Goal: Task Accomplishment & Management: Complete application form

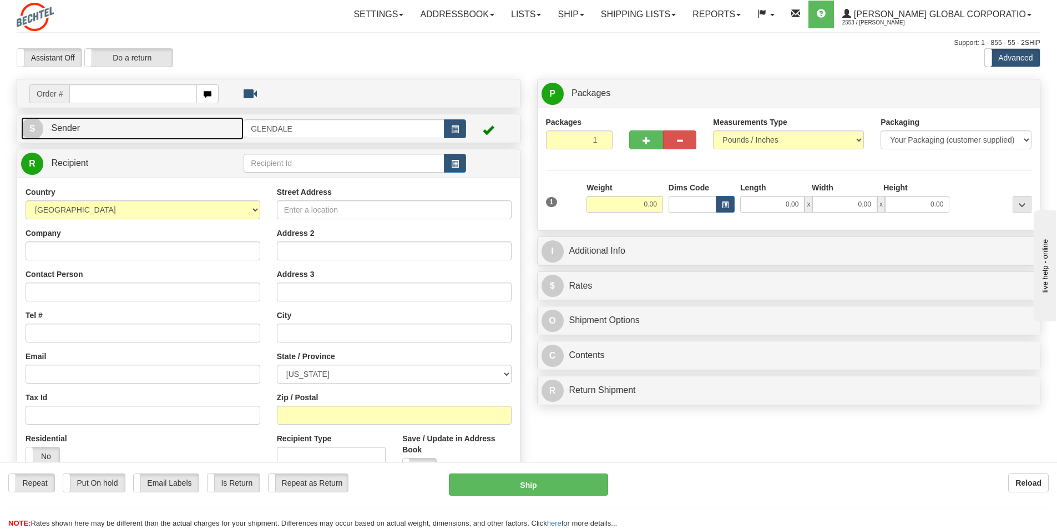
click at [74, 130] on span "Sender" at bounding box center [65, 127] width 29 height 9
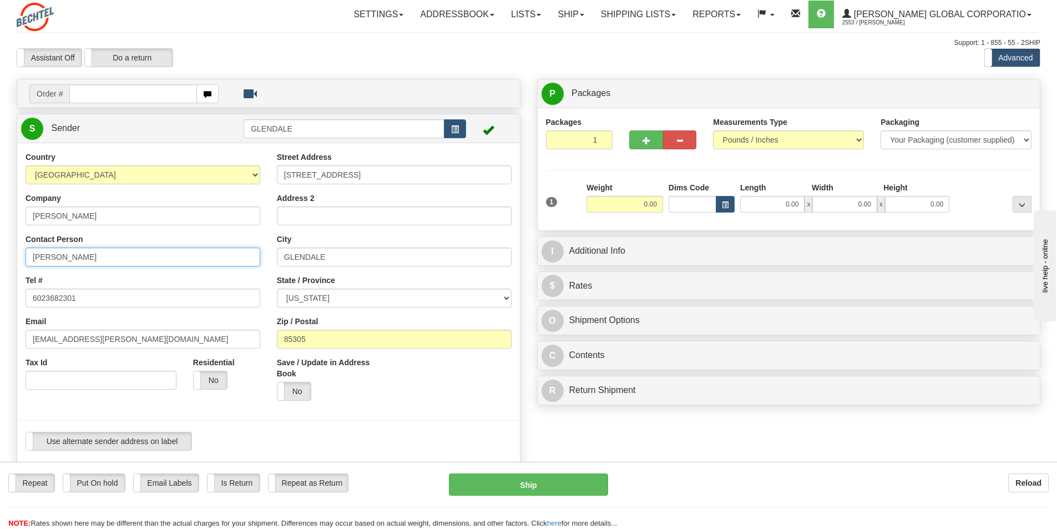
drag, startPoint x: 65, startPoint y: 257, endPoint x: -22, endPoint y: 246, distance: 88.4
click at [0, 246] on html "Training Course Close Toggle navigation Settings Shipping Preferences New Sende…" at bounding box center [528, 264] width 1057 height 529
click at [91, 256] on input "[PERSON_NAME]" at bounding box center [143, 256] width 235 height 19
type input "[PERSON_NAME]/[PERSON_NAME]"
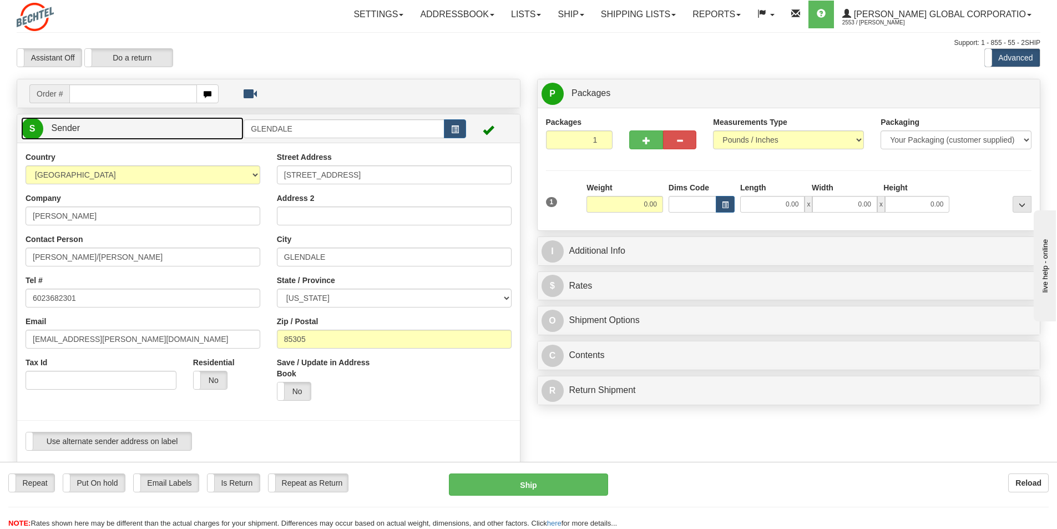
click at [69, 133] on span "Sender" at bounding box center [65, 127] width 29 height 9
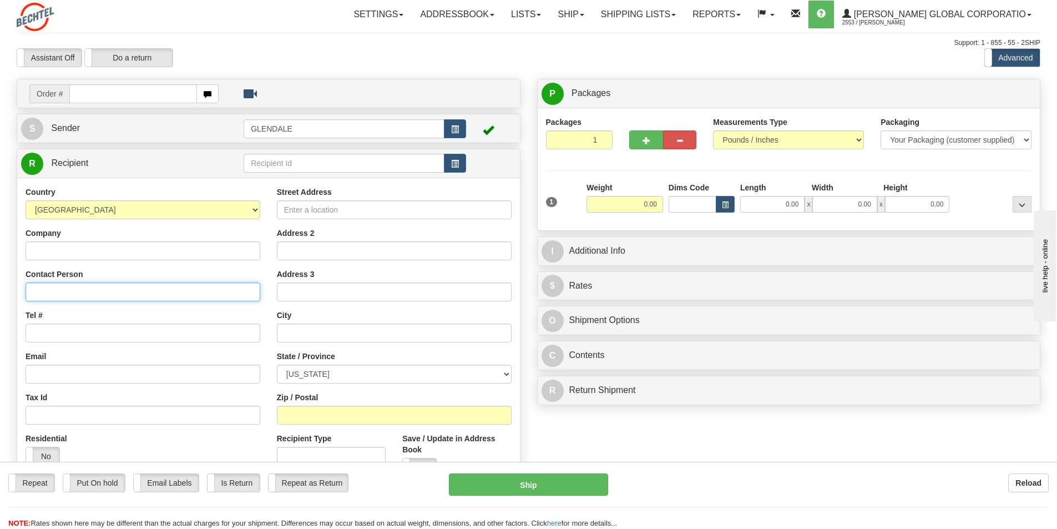
click at [56, 298] on input "Contact Person" at bounding box center [143, 291] width 235 height 19
paste input "[PERSON_NAME]"
type input "[PERSON_NAME]"
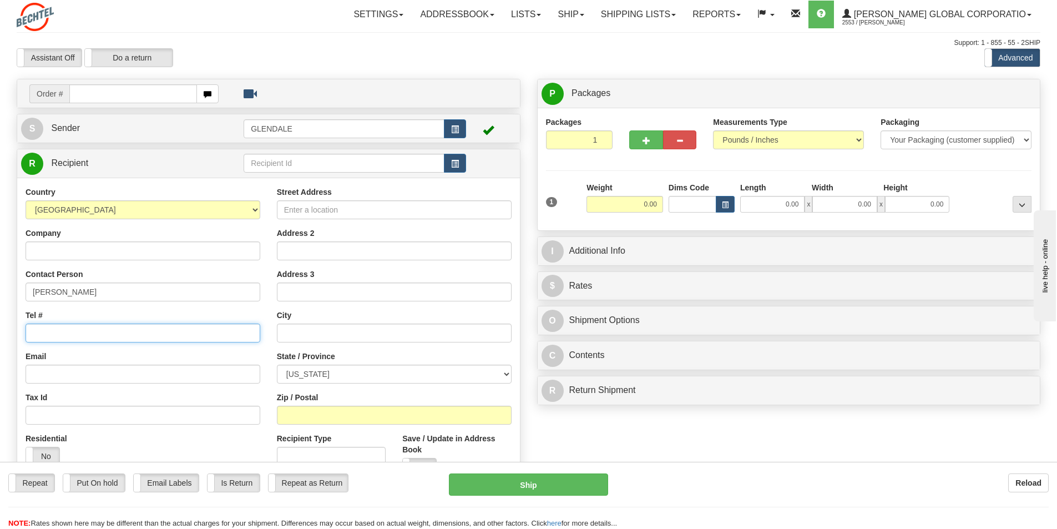
click at [85, 338] on input "Tel #" at bounding box center [143, 332] width 235 height 19
paste input "[PHONE_NUMBER]"
type input "[PHONE_NUMBER]"
click at [41, 372] on input "Email" at bounding box center [143, 373] width 235 height 19
paste input "[PHONE_NUMBER]"
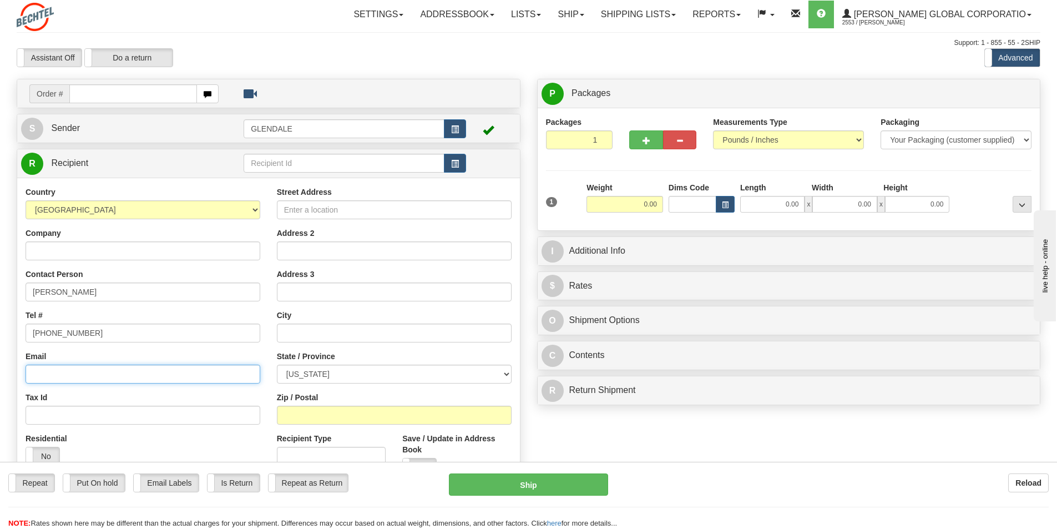
type input "[PHONE_NUMBER]"
drag, startPoint x: 89, startPoint y: 374, endPoint x: -5, endPoint y: 374, distance: 94.3
click at [0, 374] on html "Training Course Close Toggle navigation Settings Shipping Preferences New Sende…" at bounding box center [528, 264] width 1057 height 529
drag, startPoint x: 54, startPoint y: 372, endPoint x: 47, endPoint y: 373, distance: 6.7
click at [53, 372] on input "Email" at bounding box center [143, 373] width 235 height 19
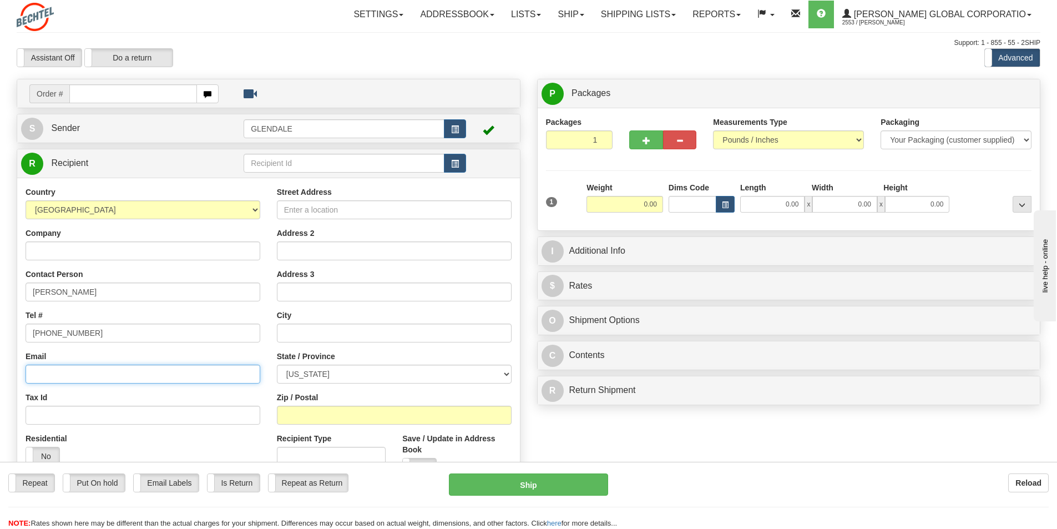
paste input "[EMAIL_ADDRESS][DOMAIN_NAME]"
type input "[EMAIL_ADDRESS][DOMAIN_NAME]"
click at [359, 204] on input "Street Address" at bounding box center [394, 209] width 235 height 19
paste input "[STREET_ADDRESS][PERSON_NAME]"
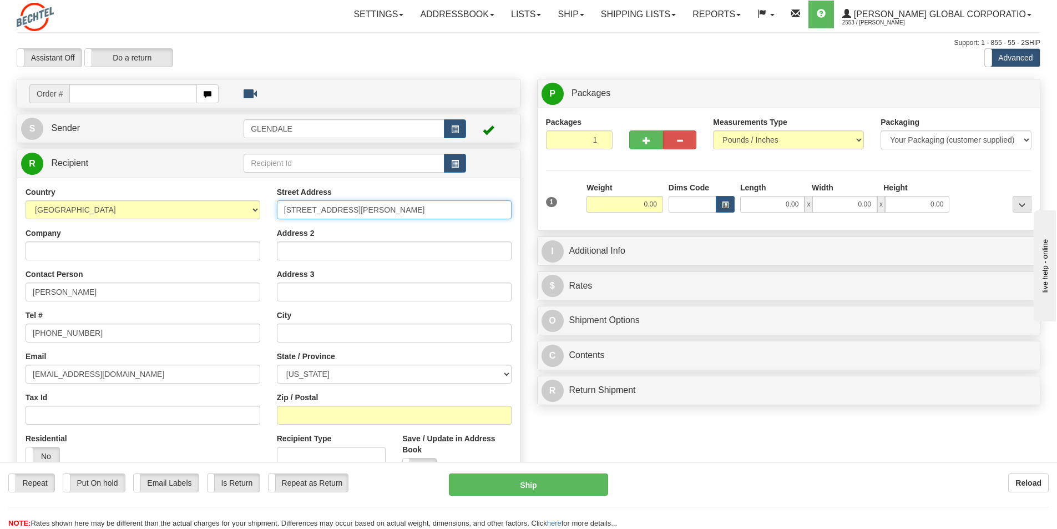
type input "[STREET_ADDRESS][PERSON_NAME]"
click at [314, 254] on input "Address 2" at bounding box center [394, 250] width 235 height 19
paste input "Apt C"
type input "Apt C"
click at [305, 334] on input "text" at bounding box center [394, 332] width 235 height 19
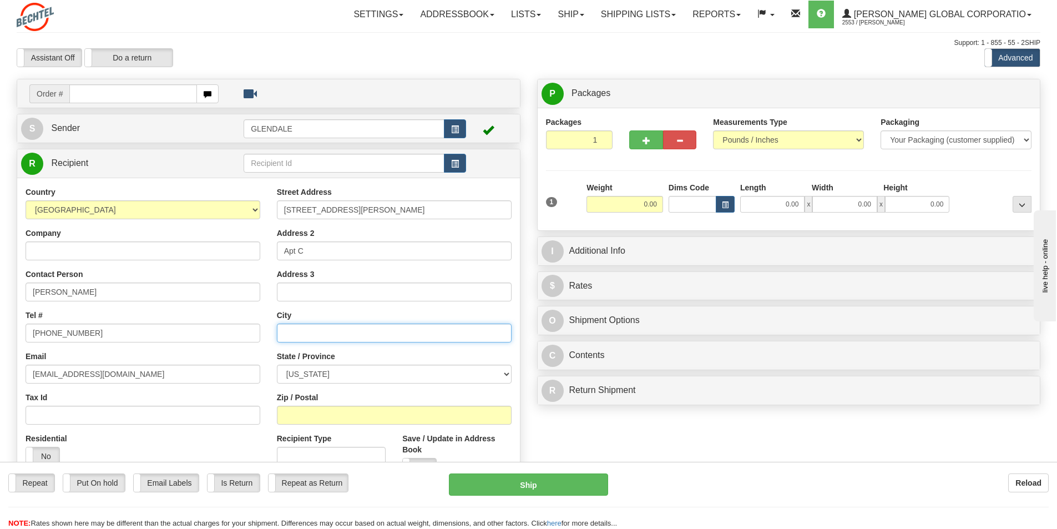
paste input "Monahans"
type input "Monahans"
click at [508, 371] on select "[US_STATE] [US_STATE] [US_STATE] [US_STATE] Armed Forces America Armed Forces E…" at bounding box center [394, 373] width 235 height 19
select select "[GEOGRAPHIC_DATA]"
click at [277, 364] on select "[US_STATE] [US_STATE] [US_STATE] [US_STATE] Armed Forces America Armed Forces E…" at bounding box center [394, 373] width 235 height 19
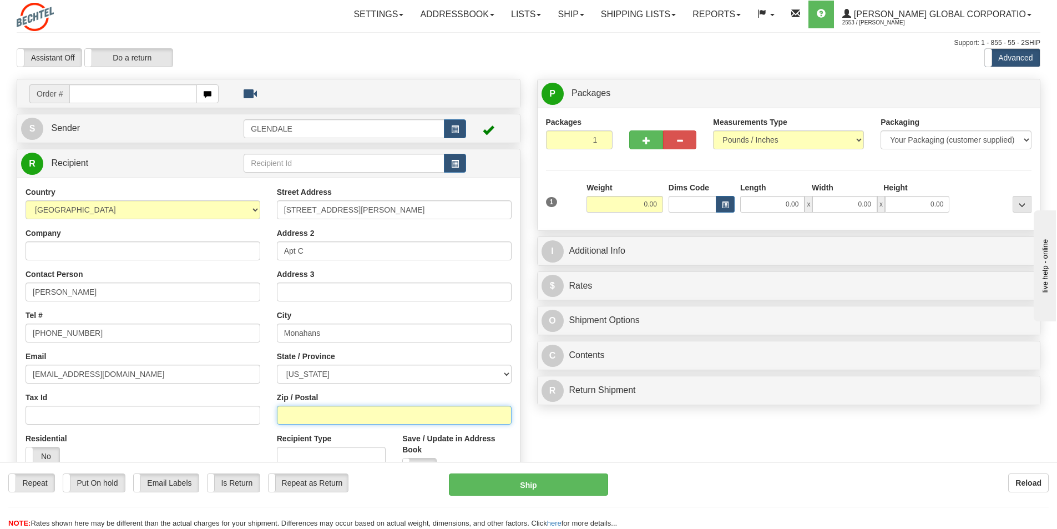
click at [300, 417] on input "Zip / Postal" at bounding box center [394, 414] width 235 height 19
type input "79756"
click at [1021, 138] on select "Your Packaging (customer supplied) Envelope (carrier supplied) Pack (carrier su…" at bounding box center [955, 139] width 151 height 19
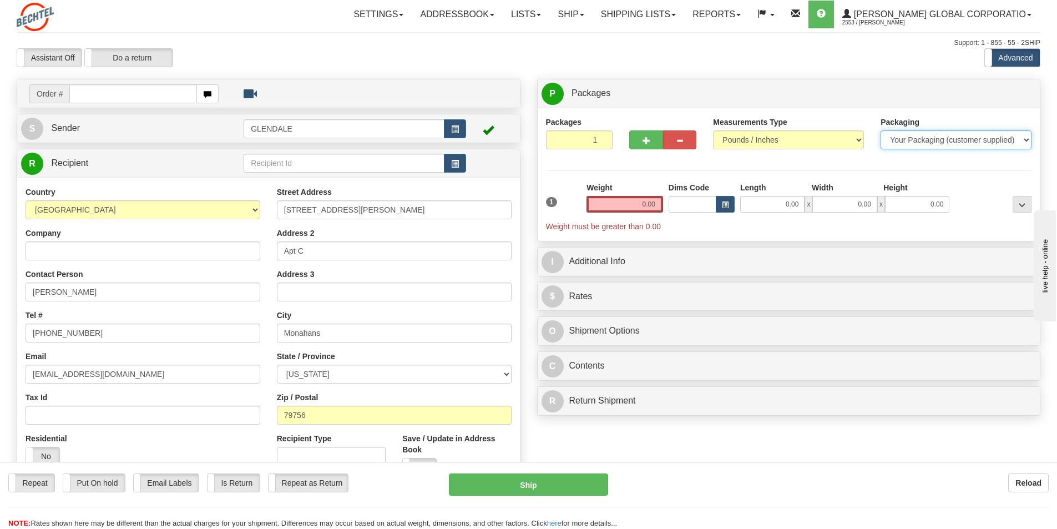
select select "2"
click at [880, 130] on select "Your Packaging (customer supplied) Envelope (carrier supplied) Pack (carrier su…" at bounding box center [955, 139] width 151 height 19
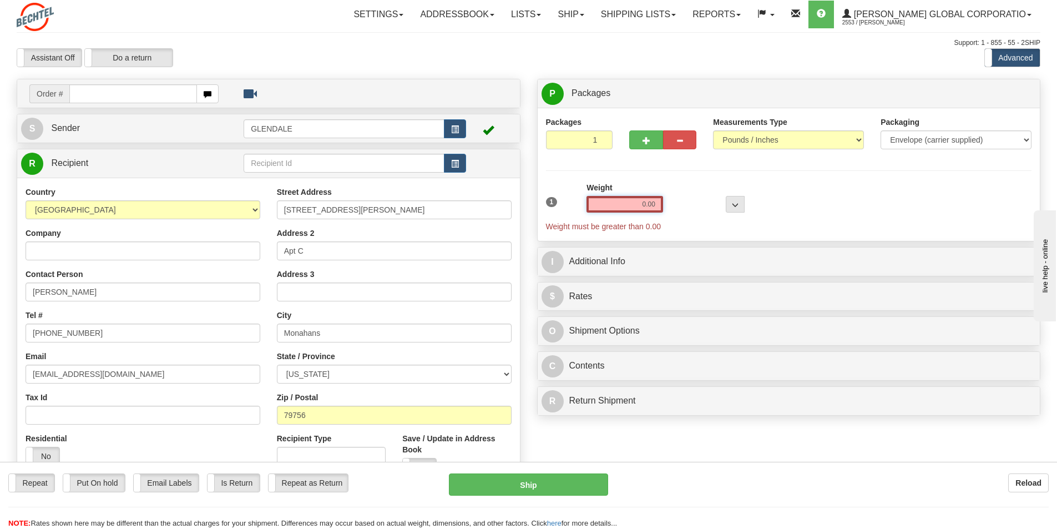
drag, startPoint x: 638, startPoint y: 201, endPoint x: 673, endPoint y: 200, distance: 34.4
click at [673, 200] on div "1 Weight 0.00 Dims Code 0 x" at bounding box center [788, 207] width 491 height 50
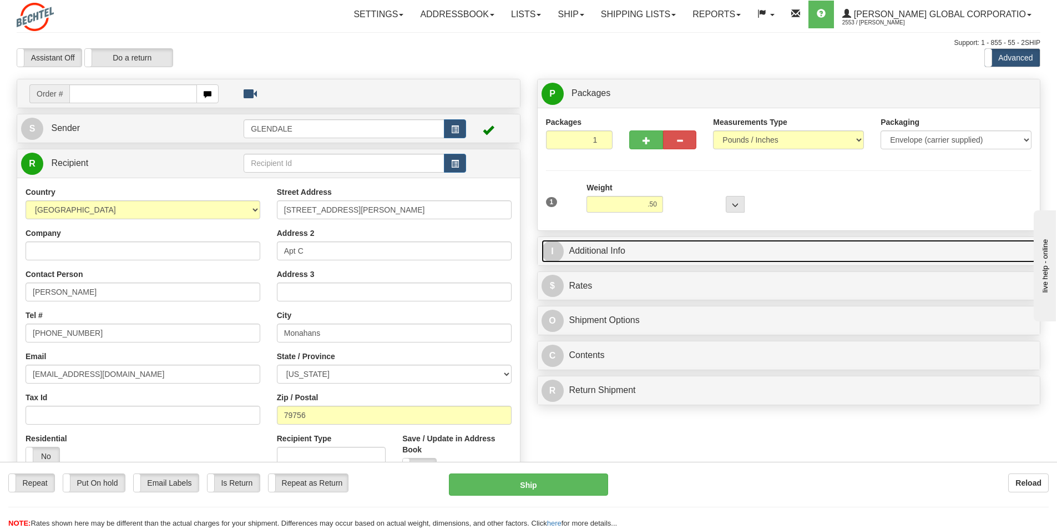
type input "0.50"
click at [582, 249] on link "I Additional Info" at bounding box center [788, 251] width 495 height 23
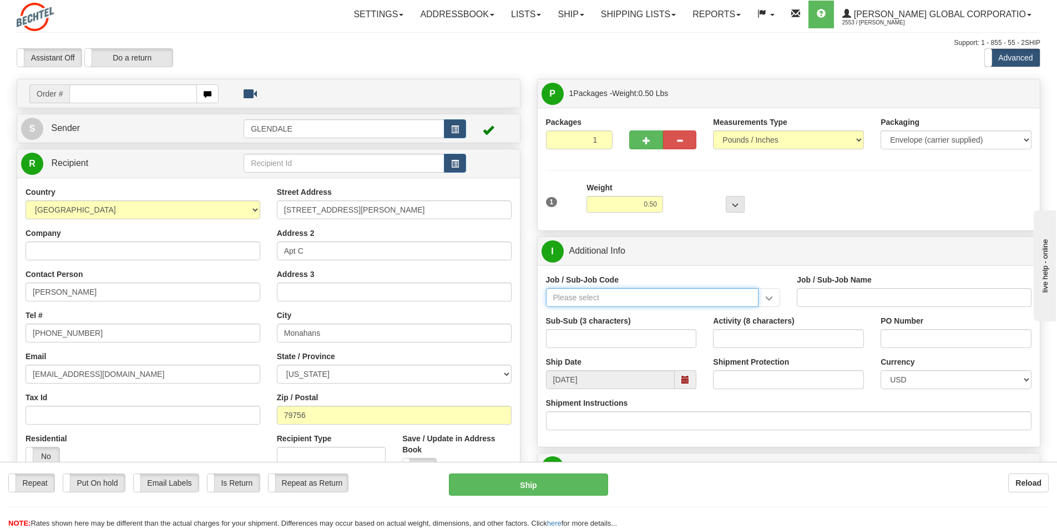
click at [599, 298] on input "Job / Sub-Job Code" at bounding box center [652, 297] width 213 height 19
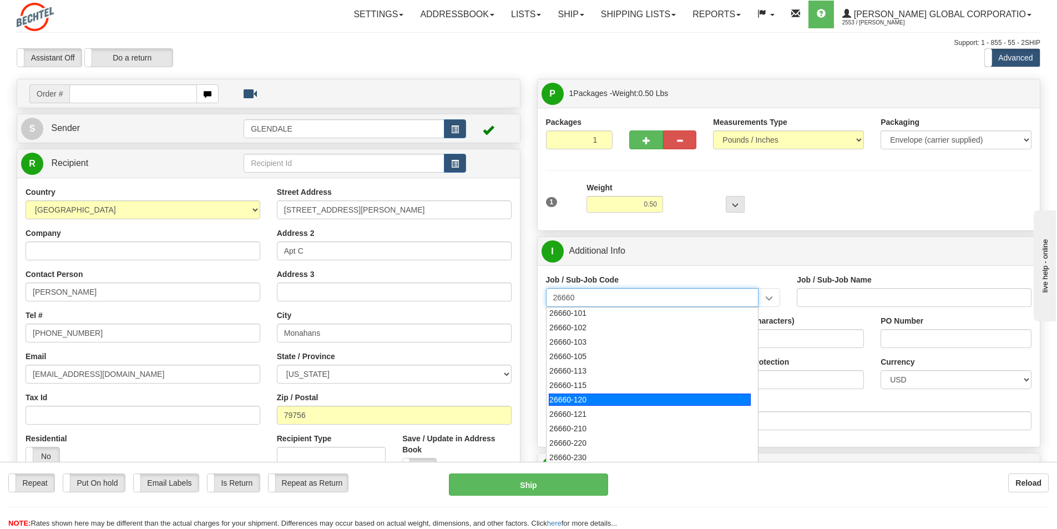
scroll to position [55, 0]
click at [585, 403] on div "26660-210" at bounding box center [650, 403] width 202 height 12
type input "26660-210"
type input "MAMMOTH SOUTH SOLAR PROJECT TSA - FIELD NON-MANUA"
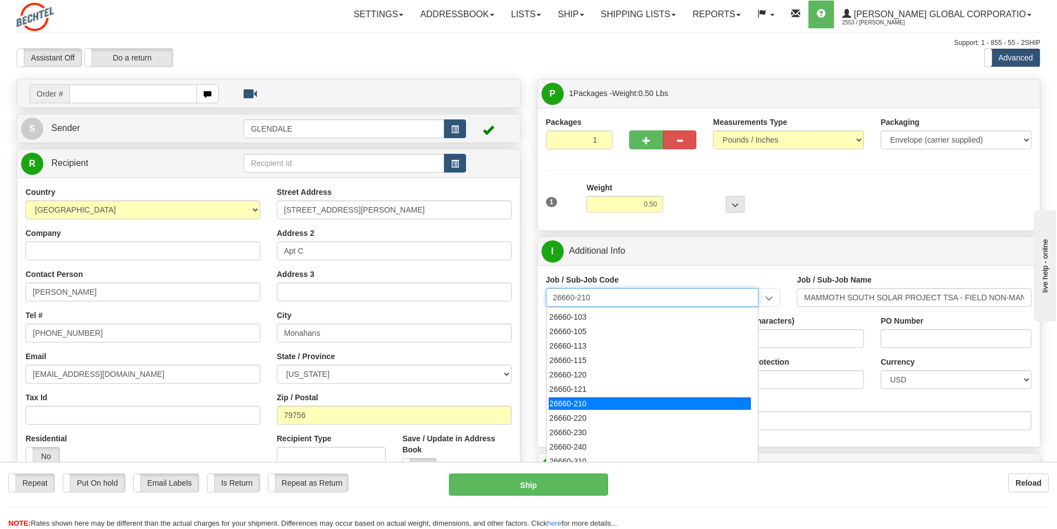
type input "26660-210"
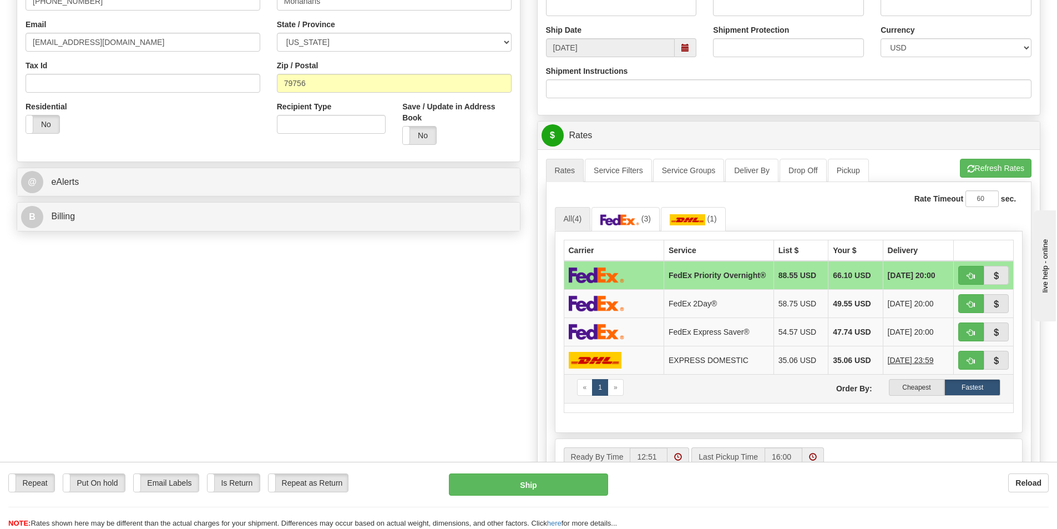
scroll to position [333, 0]
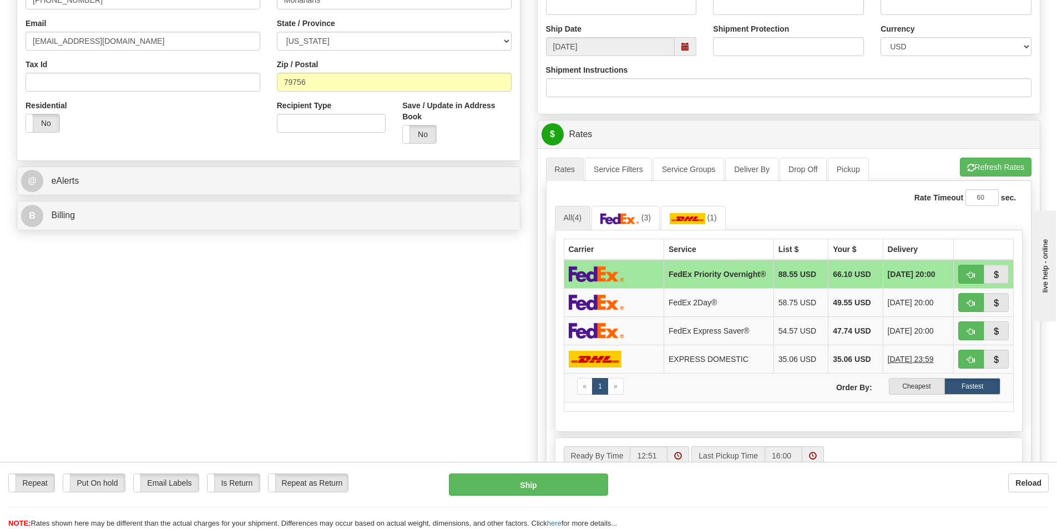
click at [642, 278] on td at bounding box center [614, 274] width 100 height 29
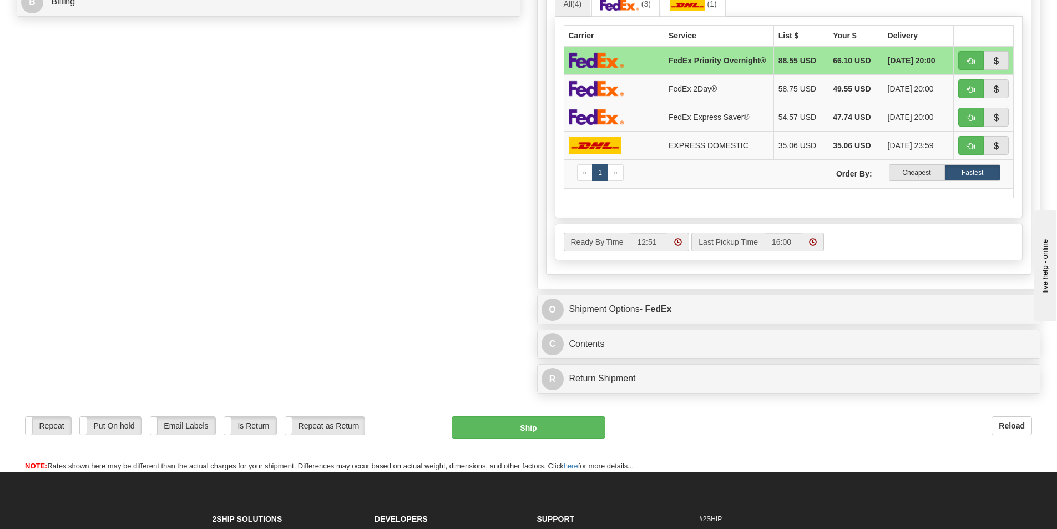
scroll to position [555, 0]
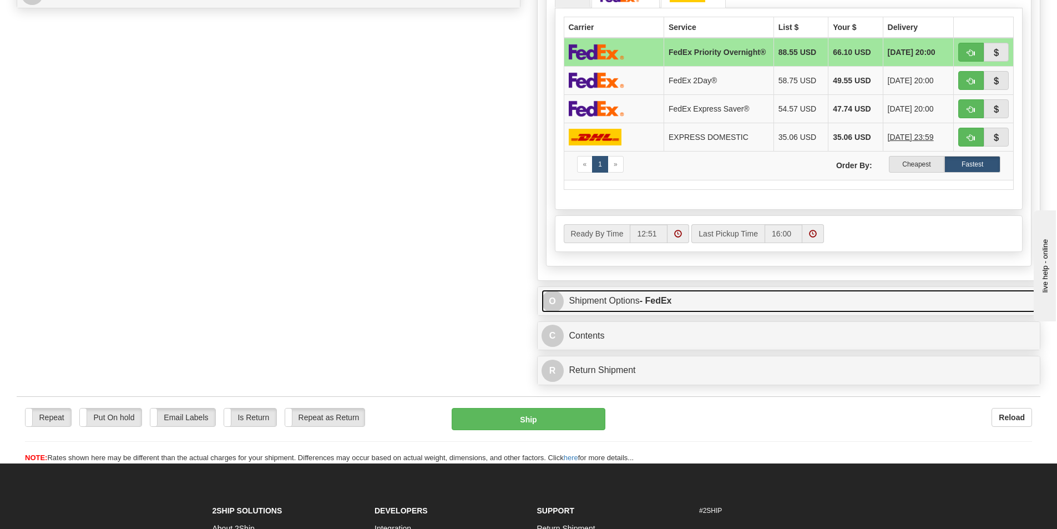
click at [550, 303] on span "O" at bounding box center [552, 301] width 22 height 22
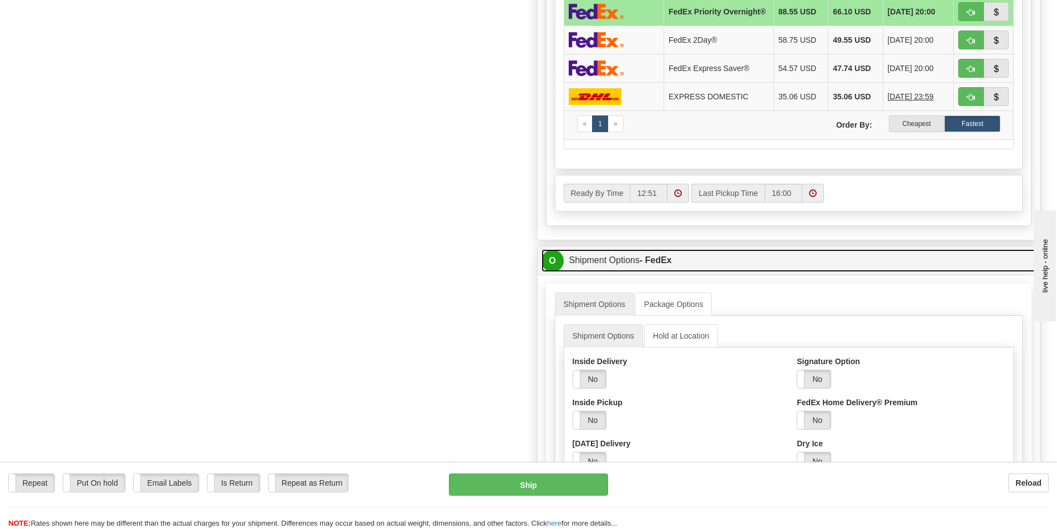
scroll to position [666, 0]
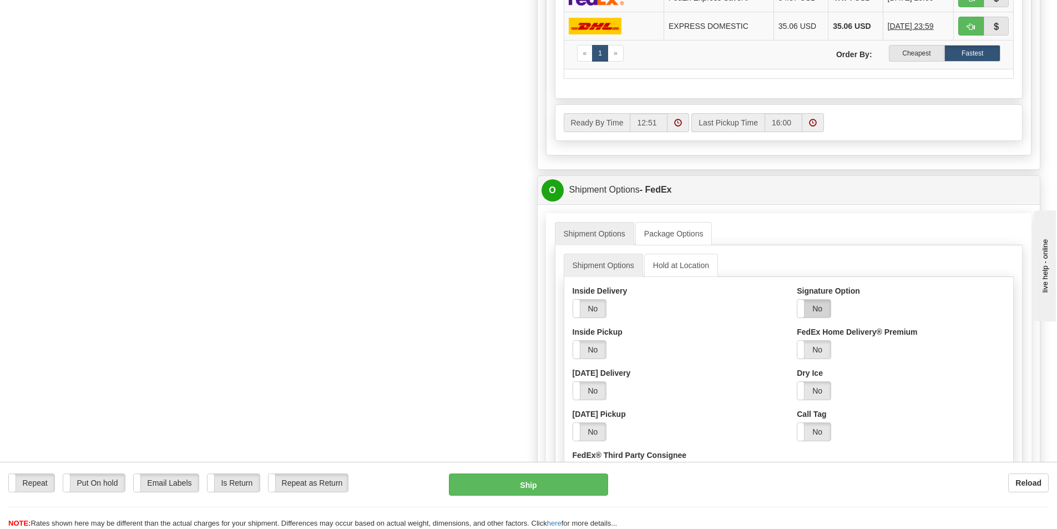
click at [810, 313] on label "No" at bounding box center [813, 309] width 33 height 18
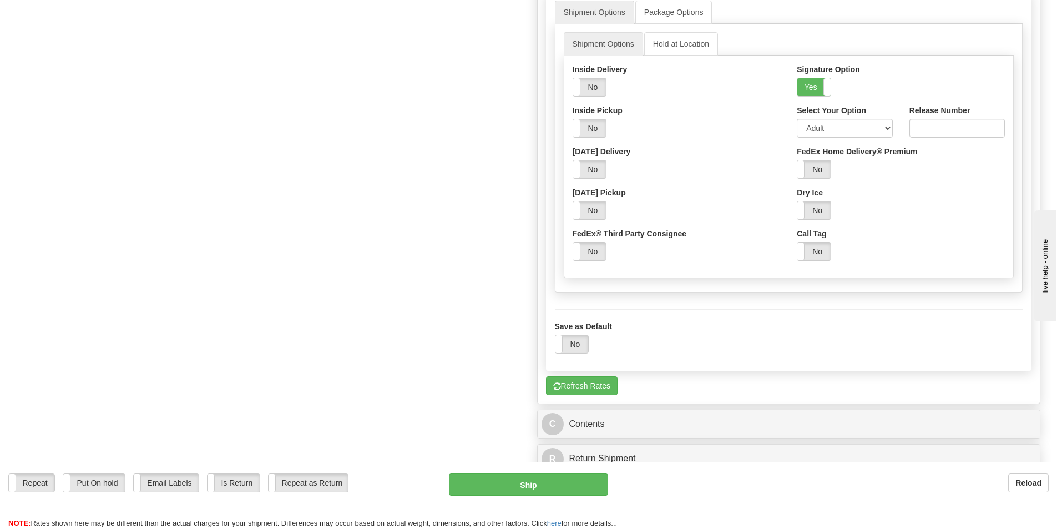
scroll to position [888, 0]
click at [534, 488] on button "Ship" at bounding box center [528, 484] width 159 height 22
type input "01"
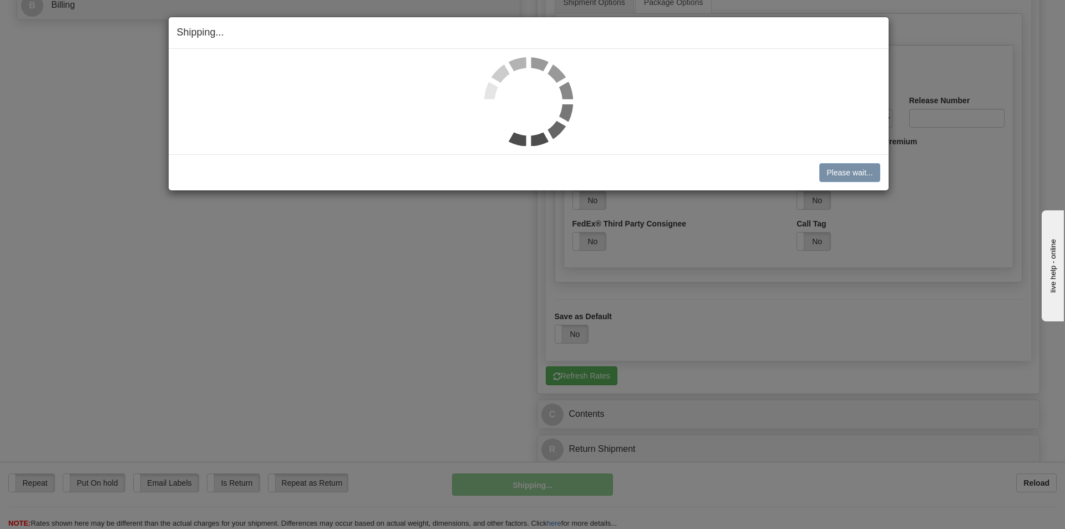
scroll to position [531, 0]
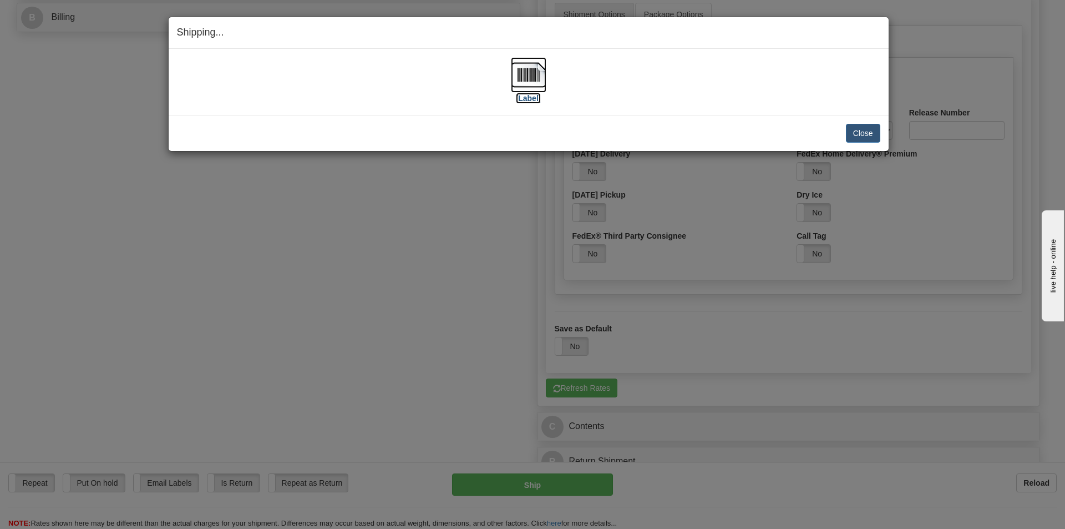
click at [541, 71] on img at bounding box center [529, 75] width 36 height 36
